Goal: Information Seeking & Learning: Learn about a topic

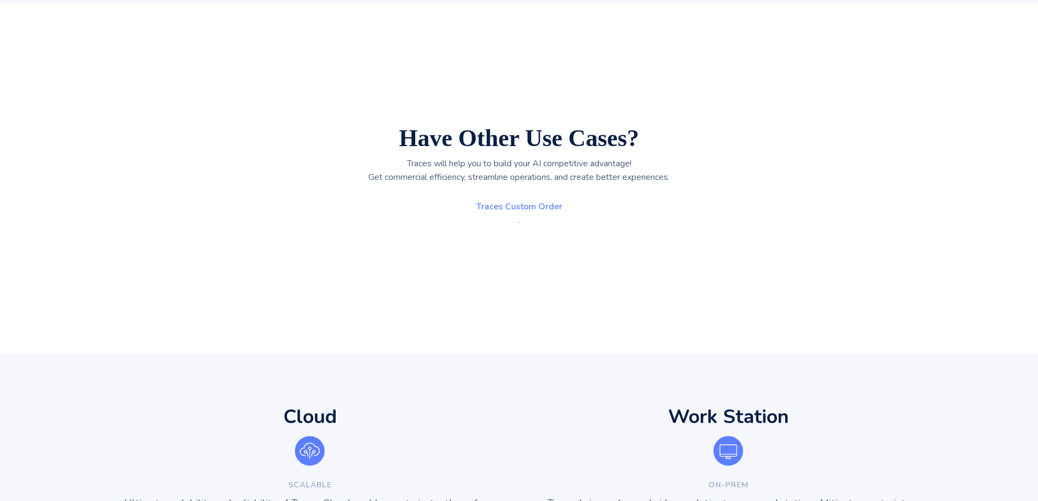
scroll to position [2615, 0]
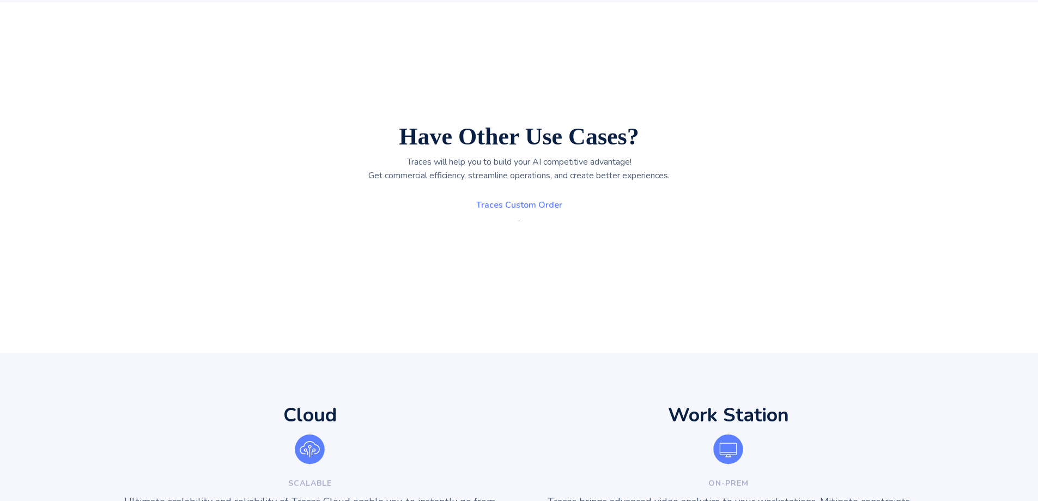
click at [524, 155] on p "Traces will help you to build your AI competitive advantage! Get commercial eff…" at bounding box center [518, 190] width 301 height 70
click at [224, 207] on div "Have other use cases? Traces will help you to build your AI competitive advanta…" at bounding box center [519, 177] width 1038 height 350
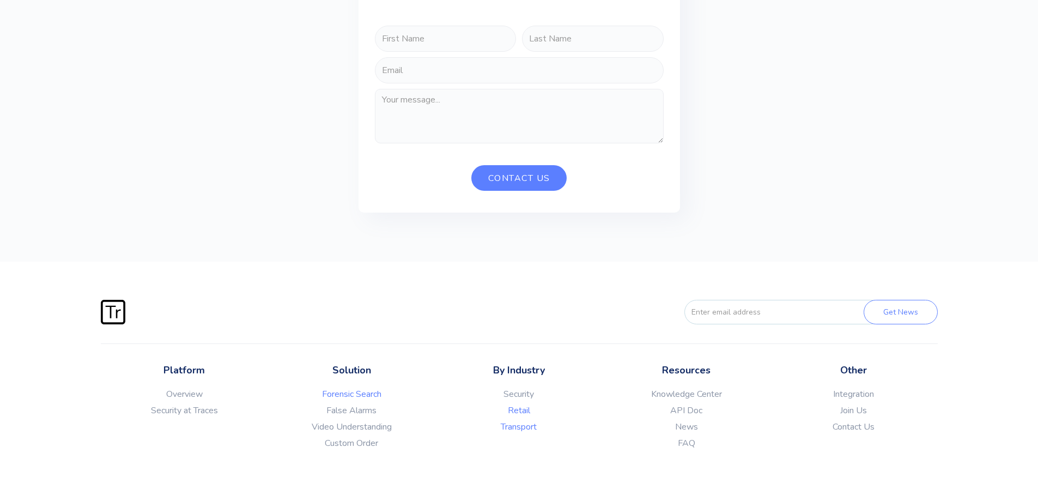
scroll to position [3535, 0]
click at [368, 419] on link "Video Understanding" at bounding box center [351, 424] width 167 height 11
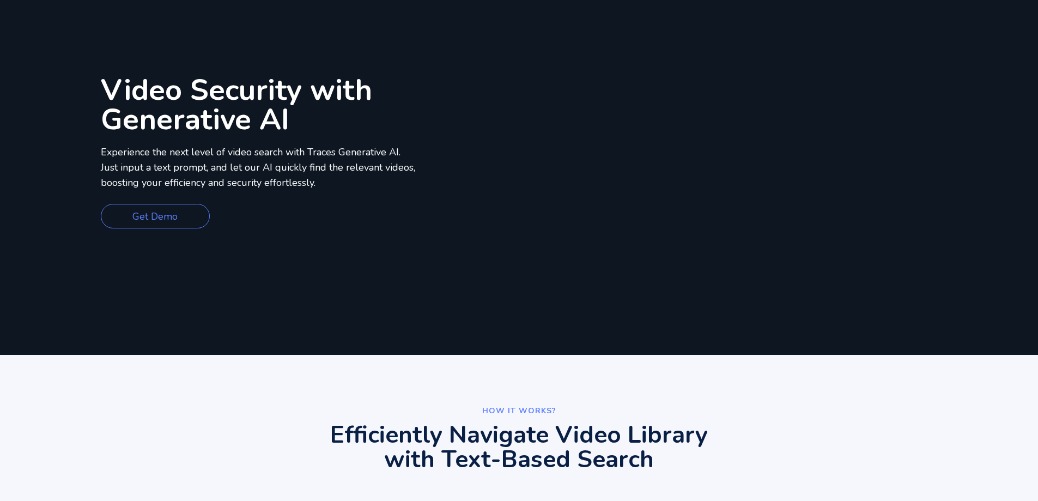
scroll to position [109, 0]
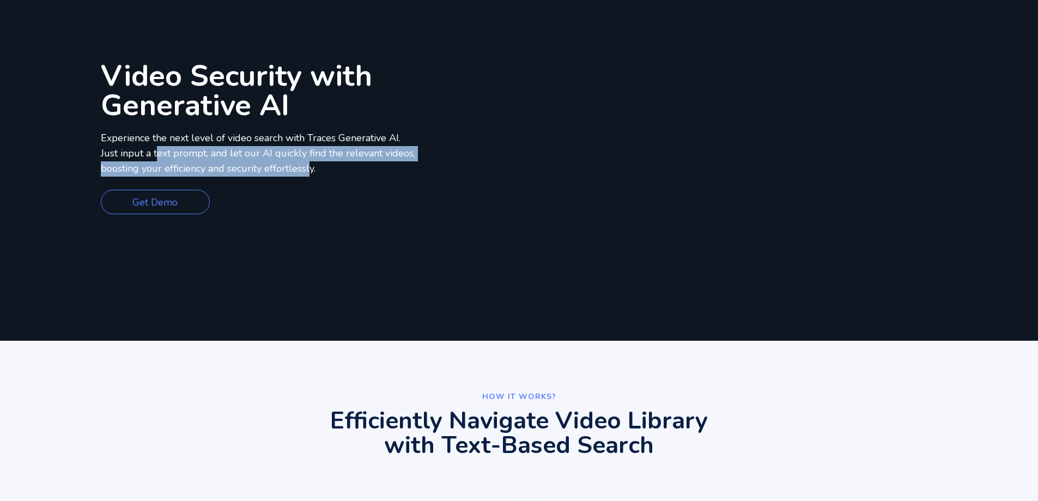
drag, startPoint x: 158, startPoint y: 156, endPoint x: 309, endPoint y: 178, distance: 152.6
click at [309, 178] on div "Video Security with Generative AI Experience the next level of video search wit…" at bounding box center [310, 140] width 418 height 400
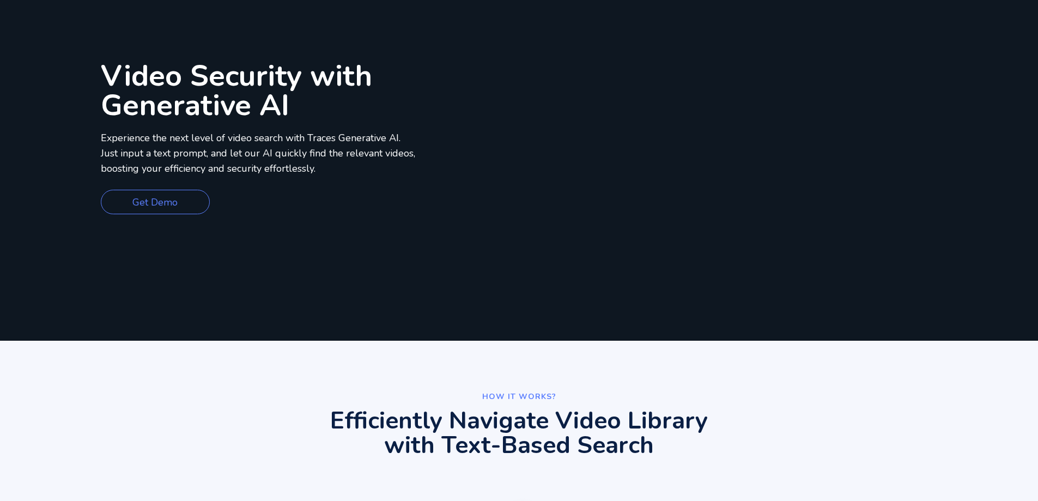
click at [311, 175] on p "Experience the next level of video search with Traces Generative AI. Just input…" at bounding box center [258, 154] width 314 height 46
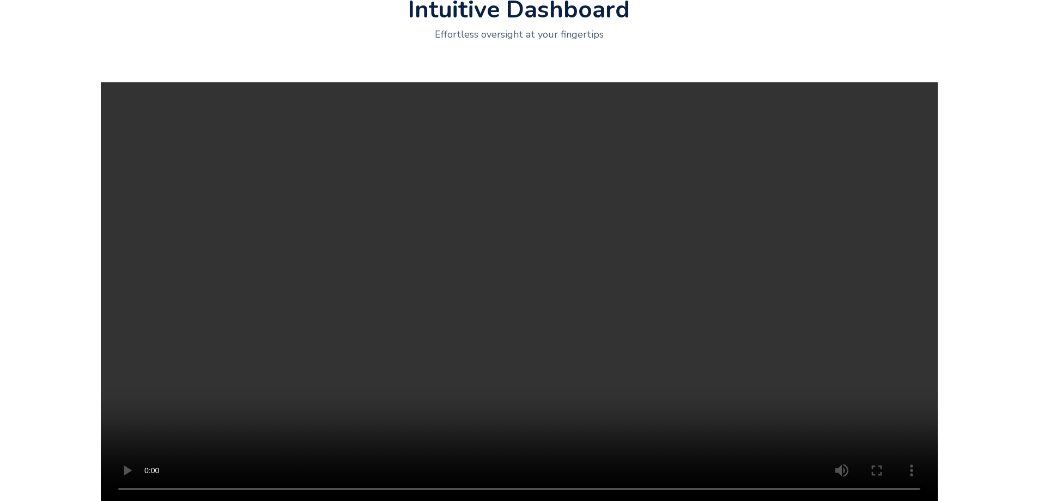
scroll to position [1308, 0]
